Goal: Information Seeking & Learning: Learn about a topic

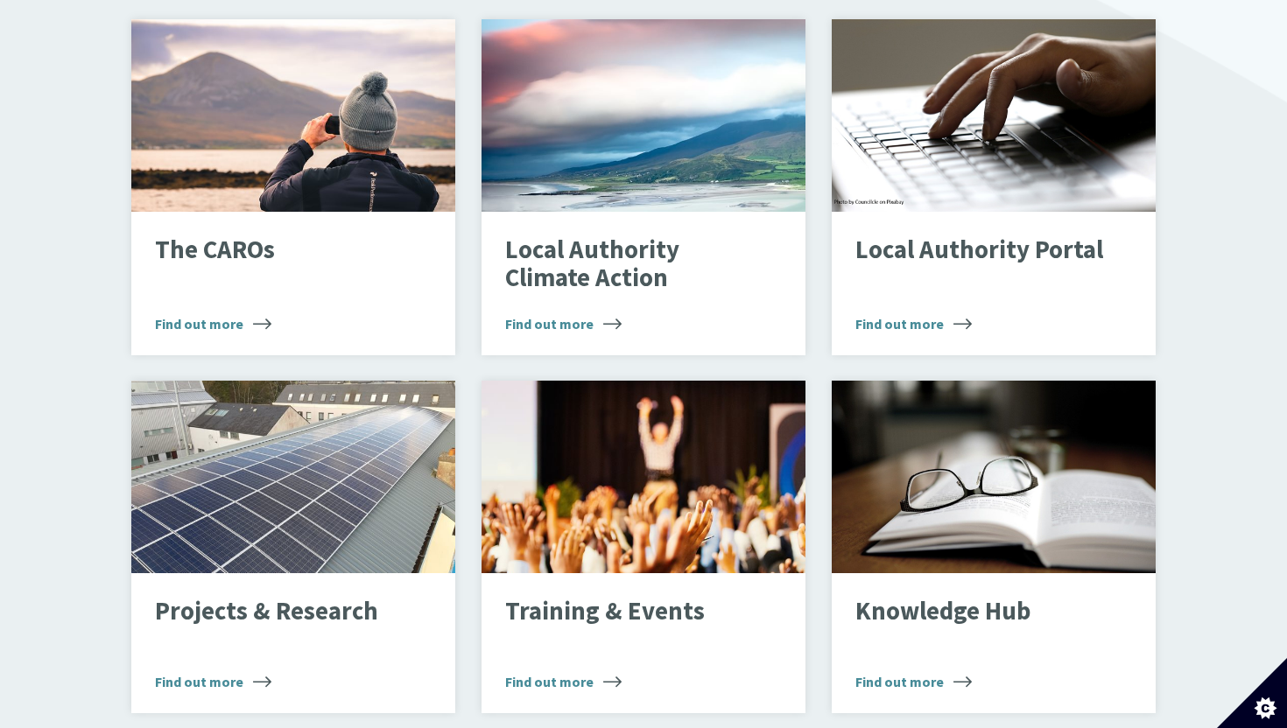
scroll to position [1197, 0]
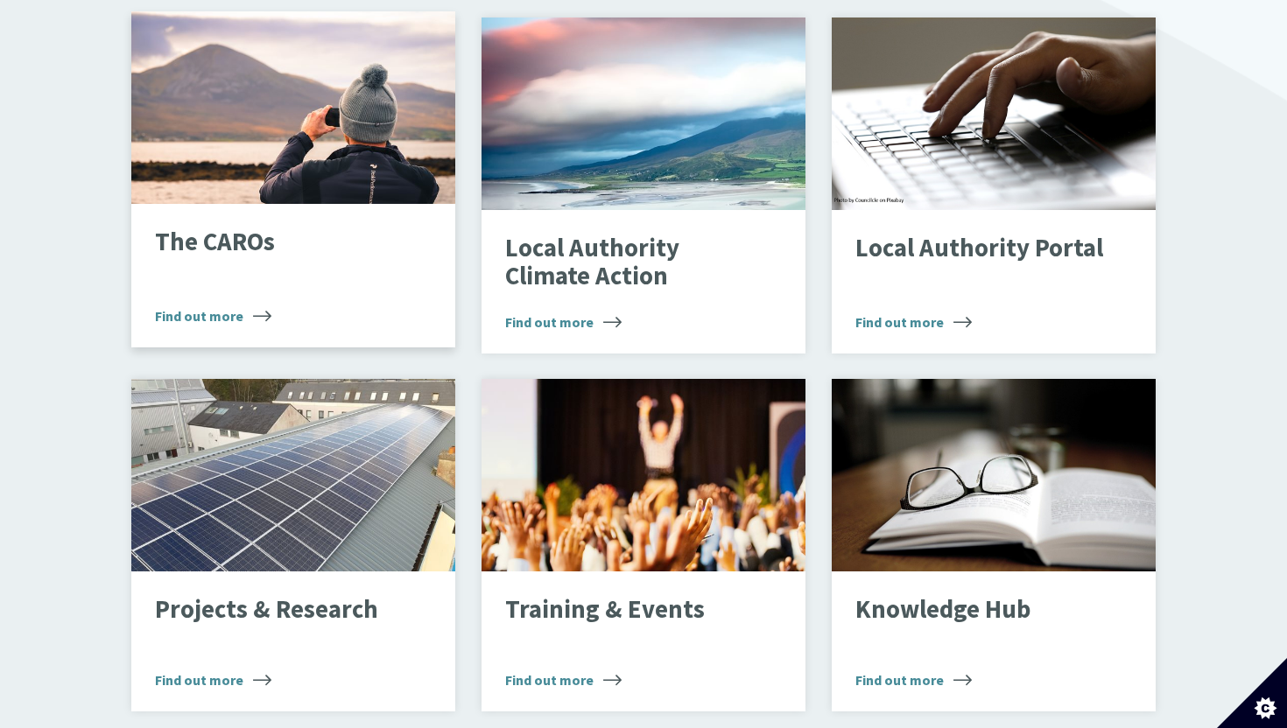
click at [242, 228] on p "The CAROs" at bounding box center [279, 242] width 249 height 28
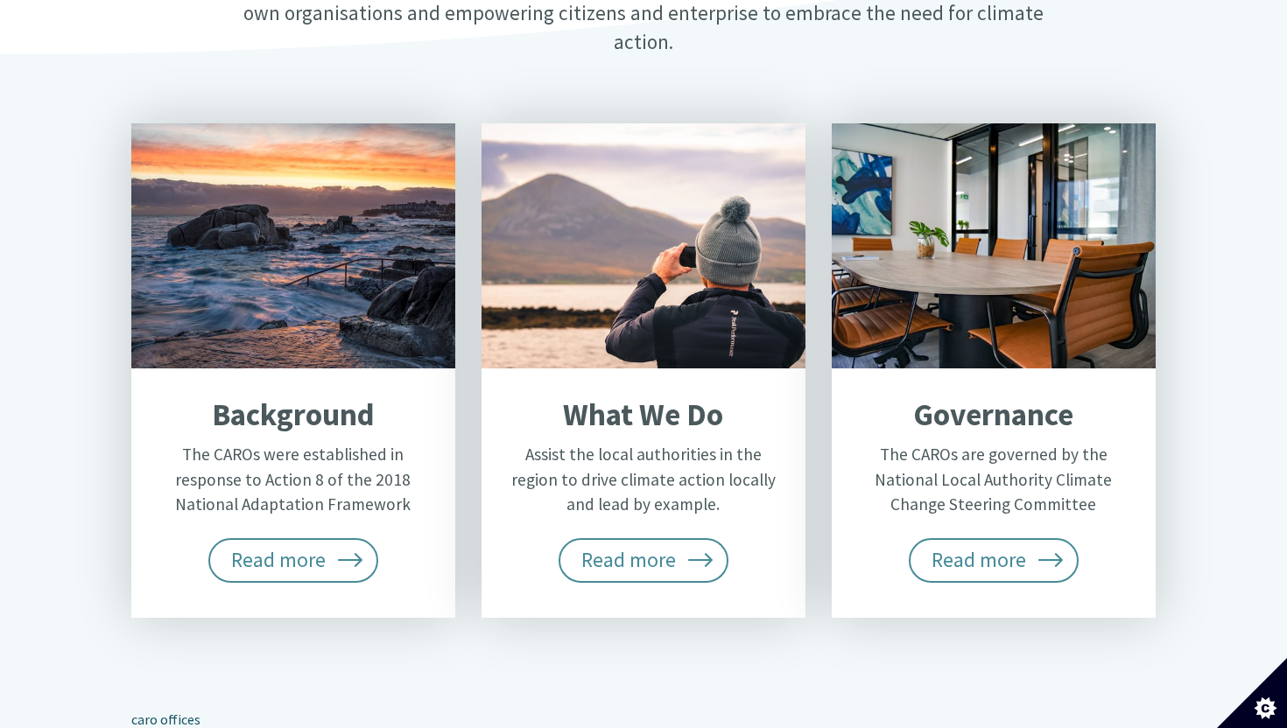
scroll to position [656, 0]
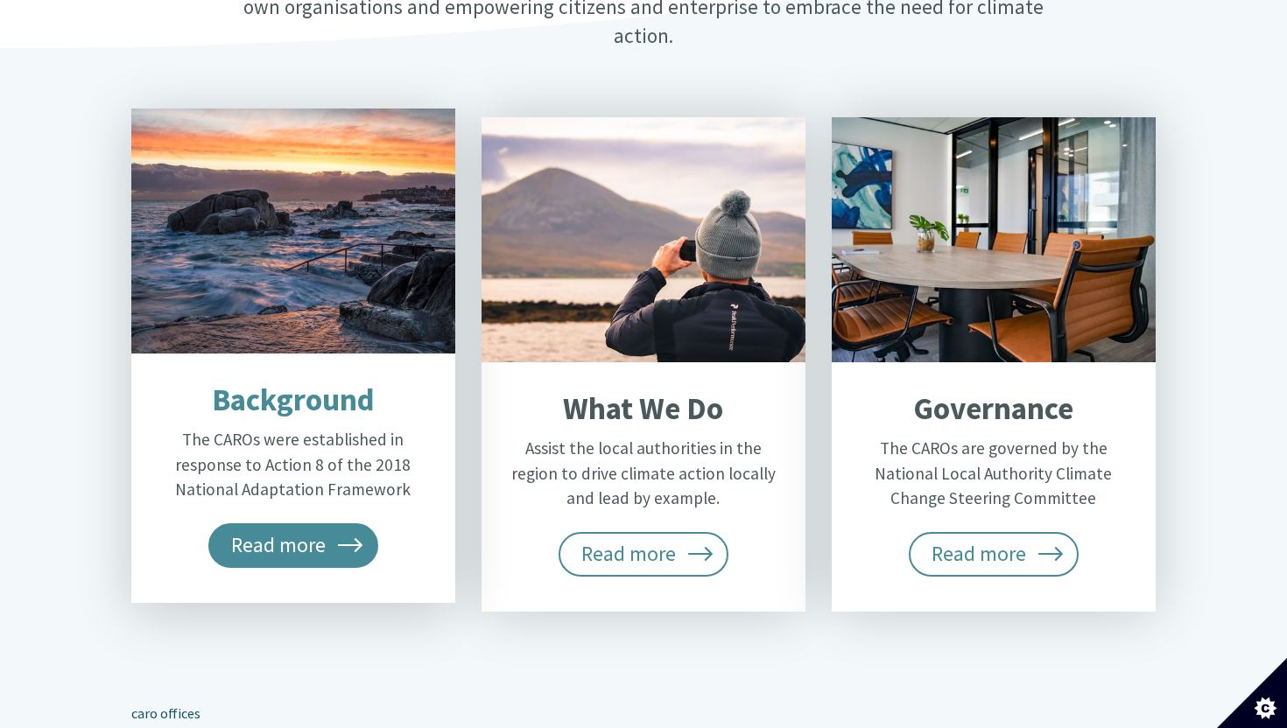
click at [345, 523] on span "Read more" at bounding box center [293, 545] width 170 height 44
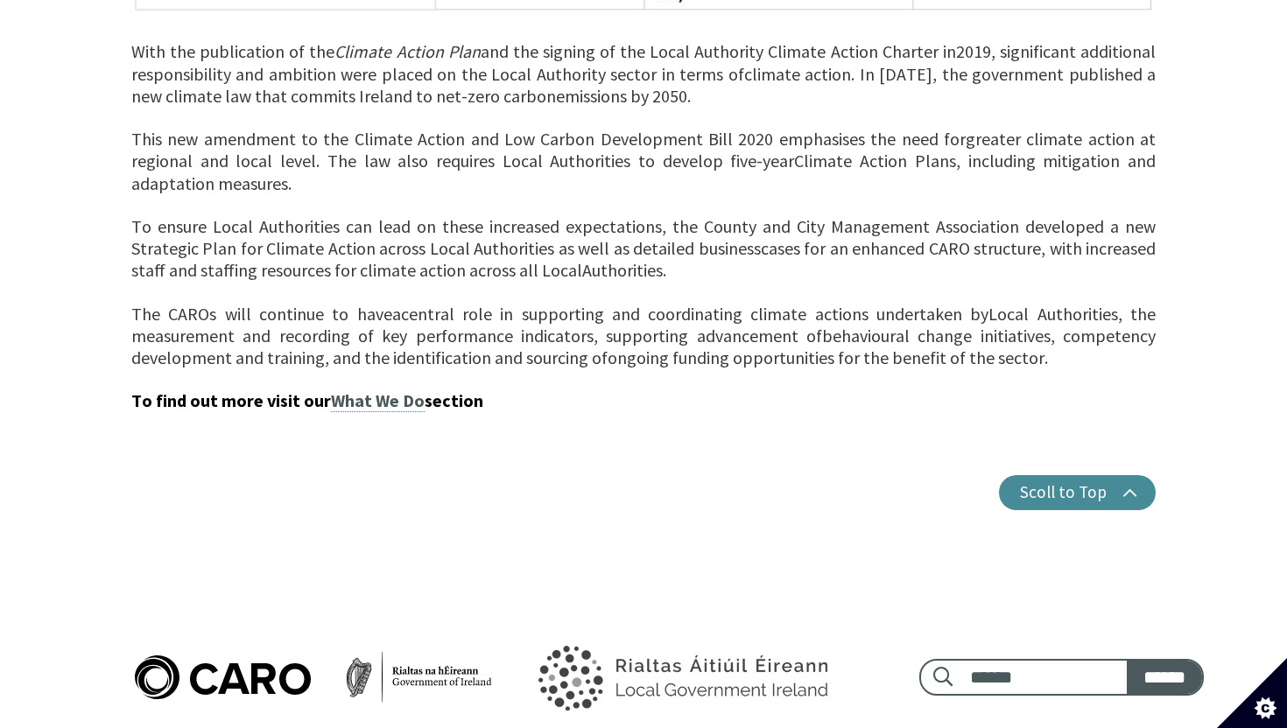
scroll to position [1723, 0]
click at [355, 389] on link "What We Do" at bounding box center [378, 400] width 94 height 23
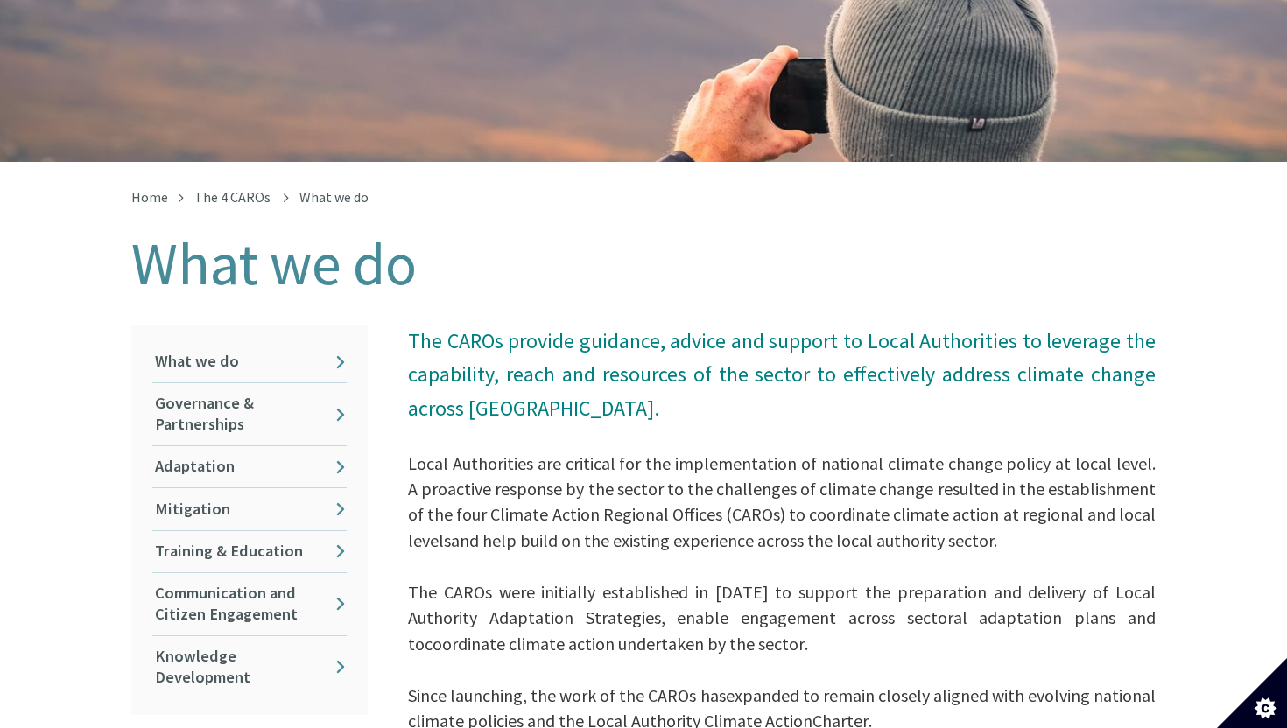
scroll to position [248, 0]
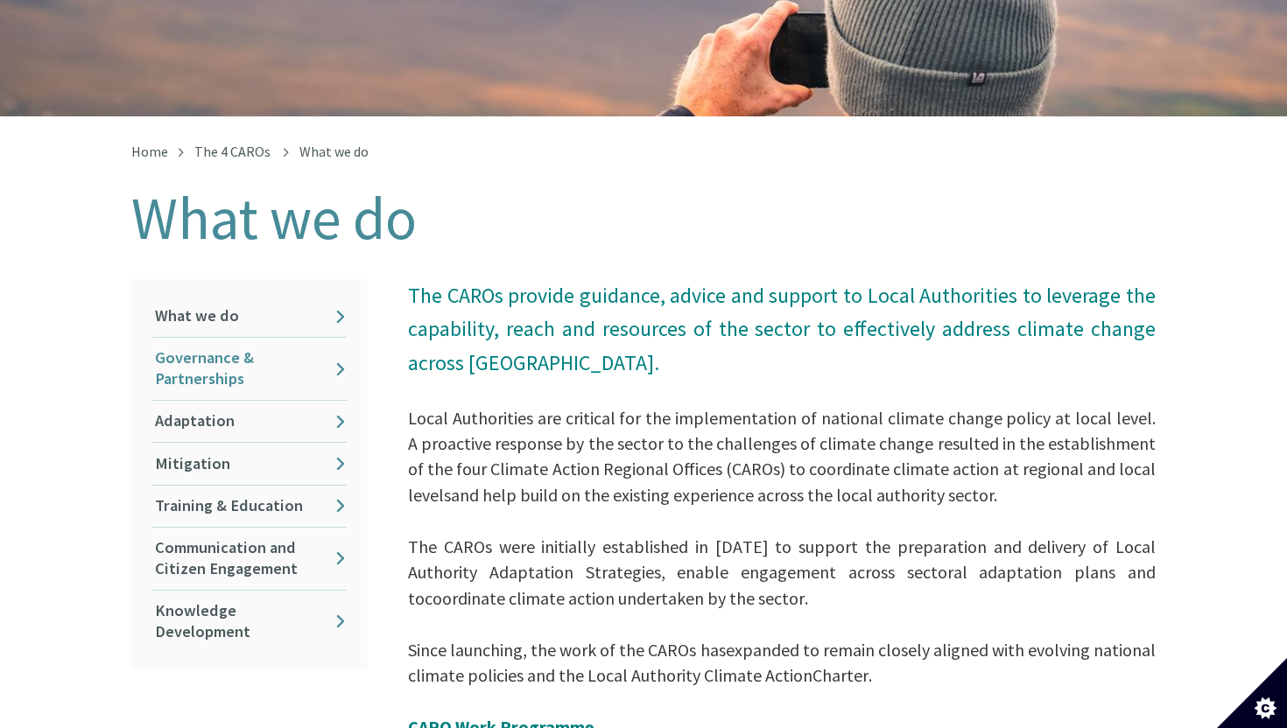
click at [257, 356] on link "Governance & Partnerships" at bounding box center [249, 369] width 194 height 62
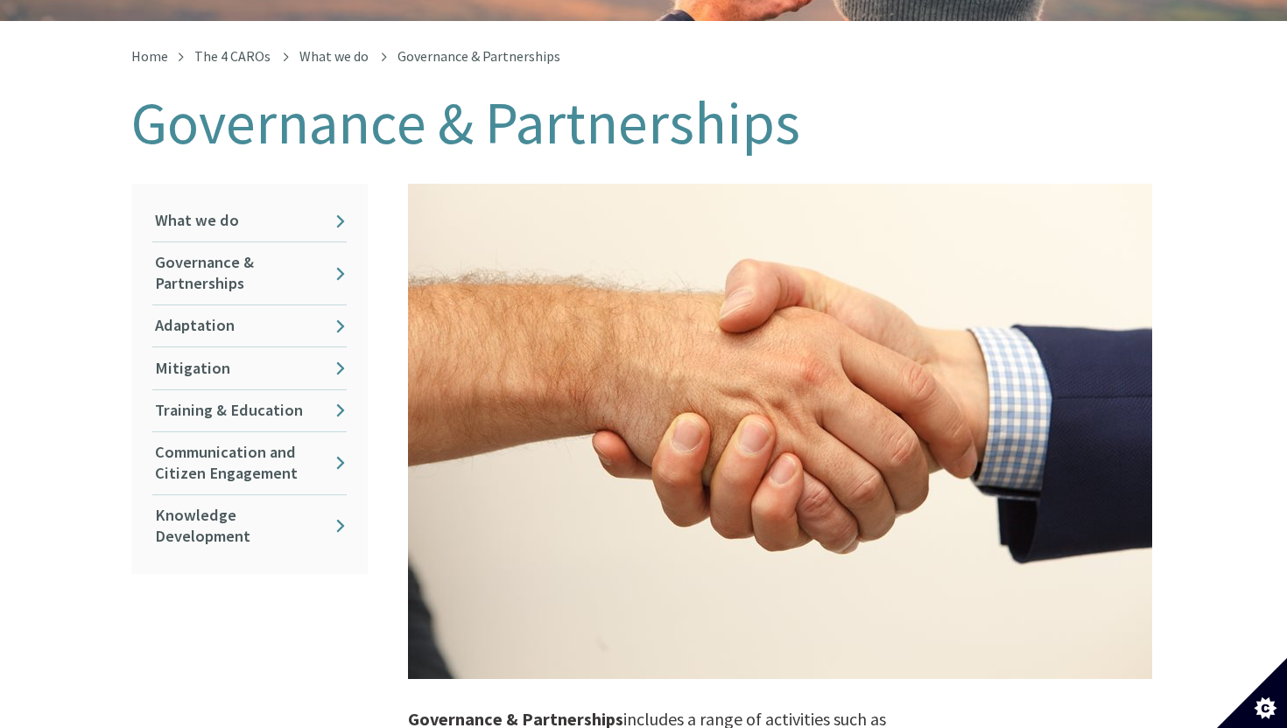
scroll to position [351, 0]
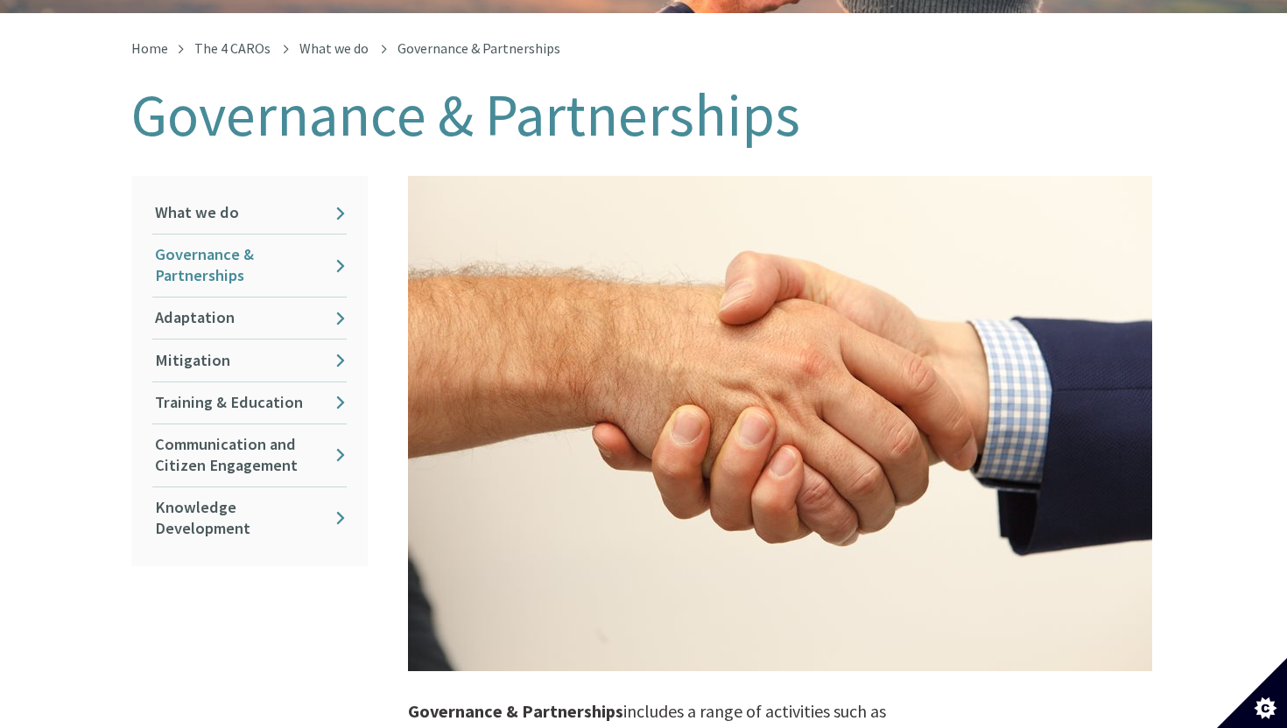
click at [230, 256] on link "Governance & Partnerships" at bounding box center [249, 266] width 194 height 62
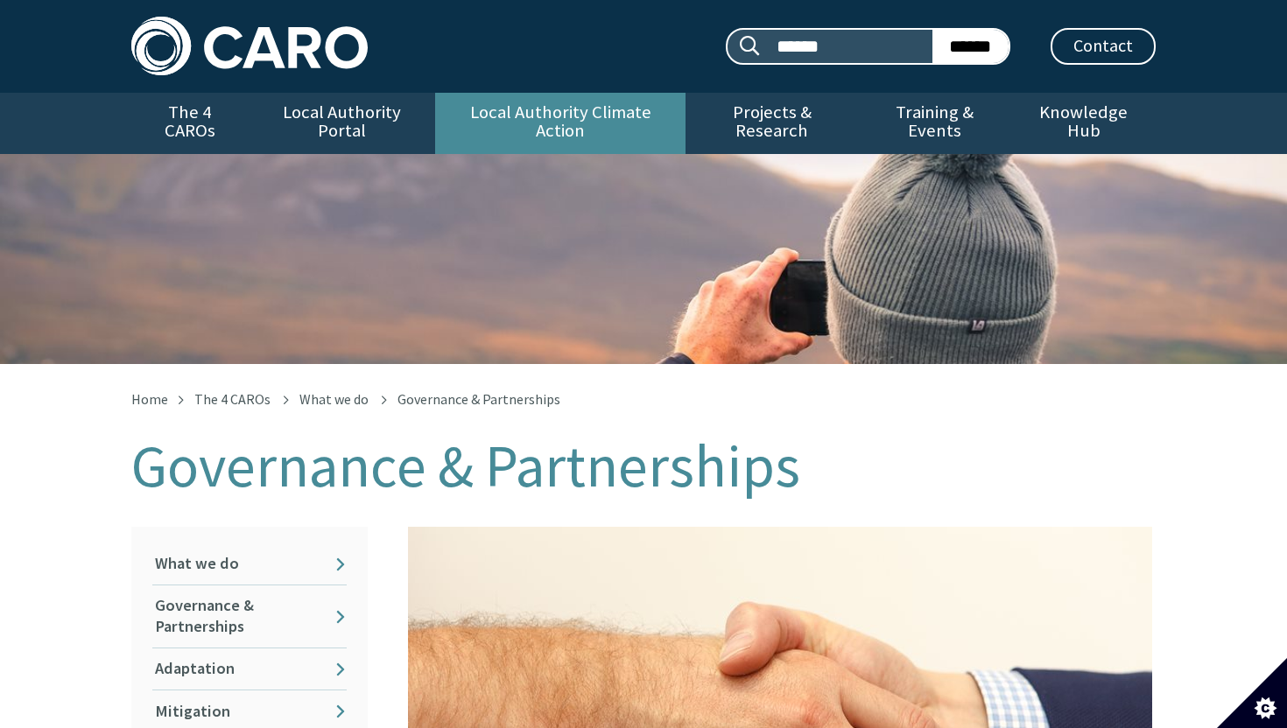
click at [604, 109] on link "Local Authority Climate Action" at bounding box center [559, 123] width 249 height 61
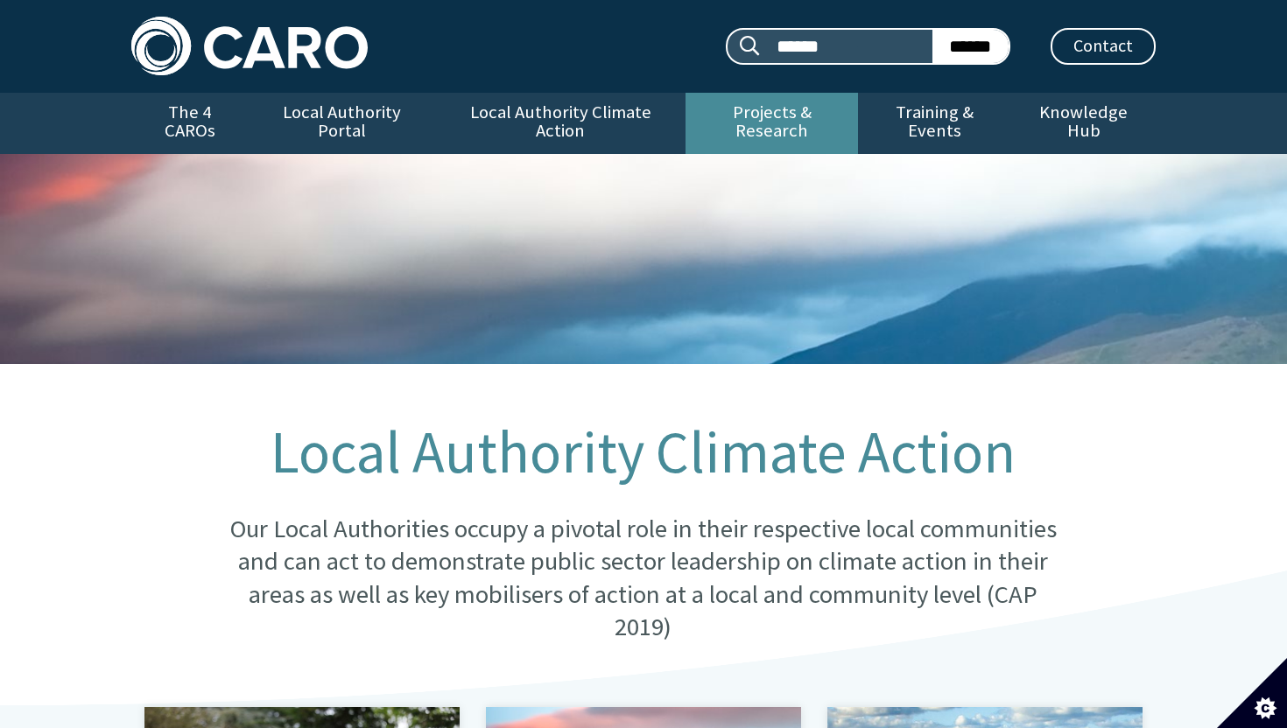
click at [814, 116] on link "Projects & Research" at bounding box center [771, 123] width 173 height 61
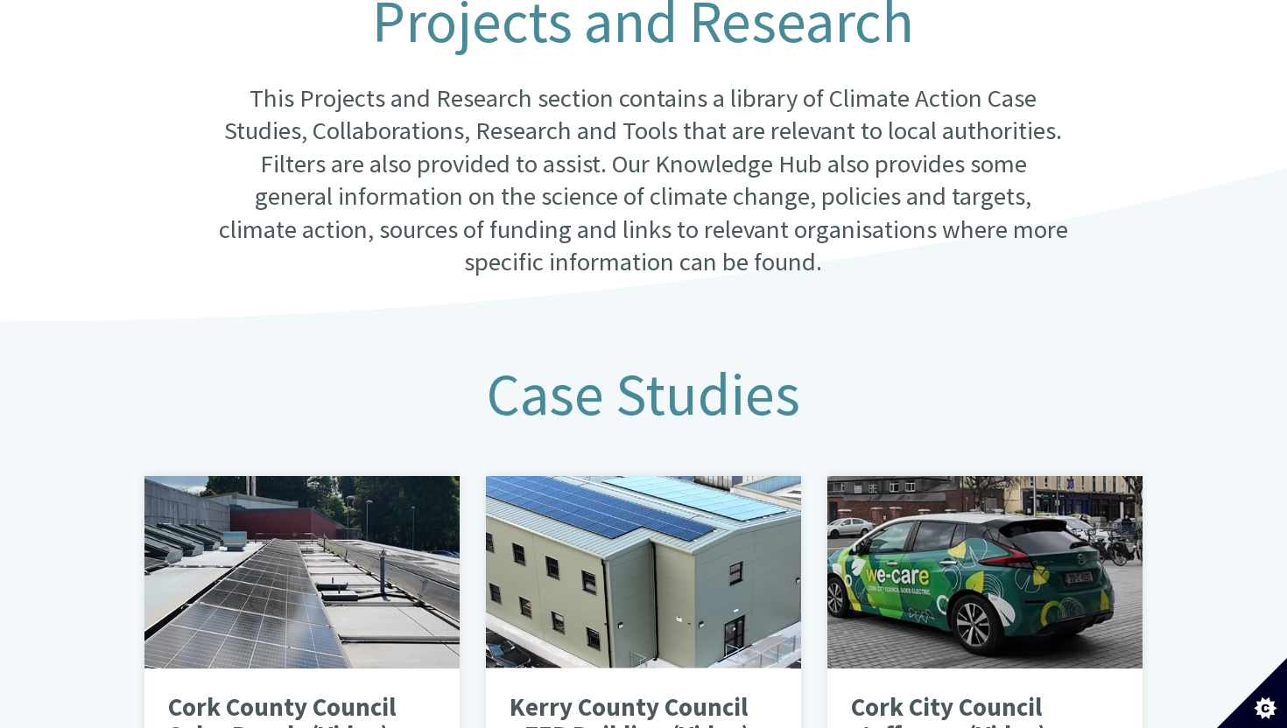
scroll to position [469, 0]
